Goal: Transaction & Acquisition: Subscribe to service/newsletter

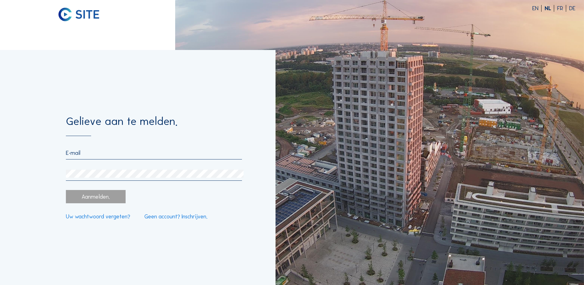
type input "[EMAIL_ADDRESS][DOMAIN_NAME]"
click at [92, 201] on div "Aanmelden." at bounding box center [95, 196] width 59 height 13
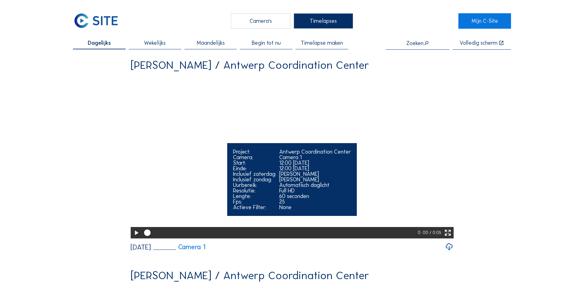
click at [451, 238] on icon at bounding box center [448, 233] width 8 height 10
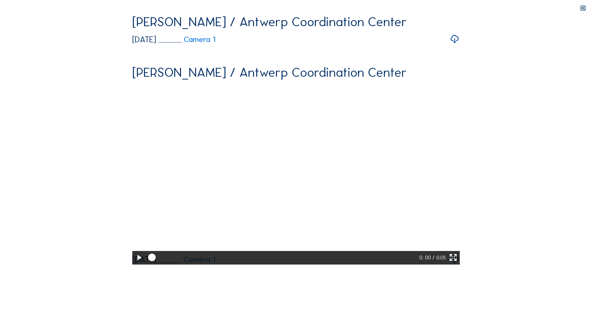
click at [134, 263] on icon at bounding box center [138, 257] width 9 height 11
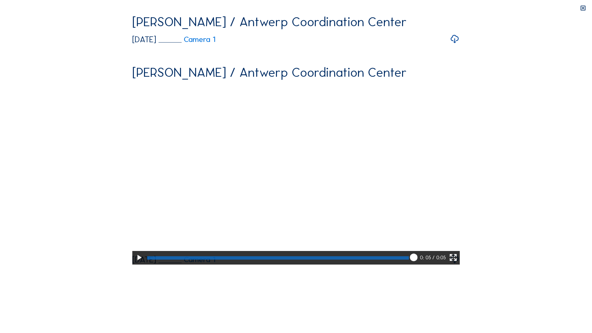
click at [457, 263] on icon at bounding box center [452, 257] width 9 height 11
